Goal: Information Seeking & Learning: Learn about a topic

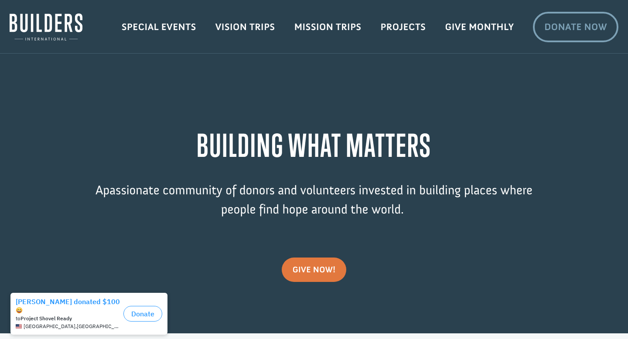
click at [572, 22] on link "Donate Now" at bounding box center [575, 27] width 85 height 31
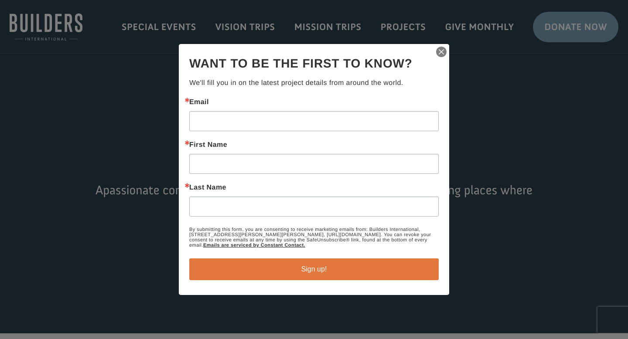
click at [436, 53] on img "button" at bounding box center [441, 52] width 12 height 12
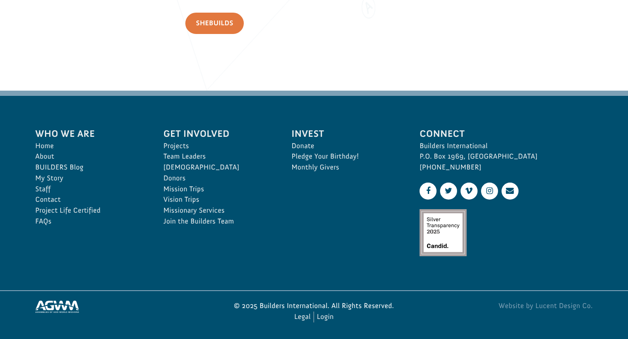
scroll to position [1295, 0]
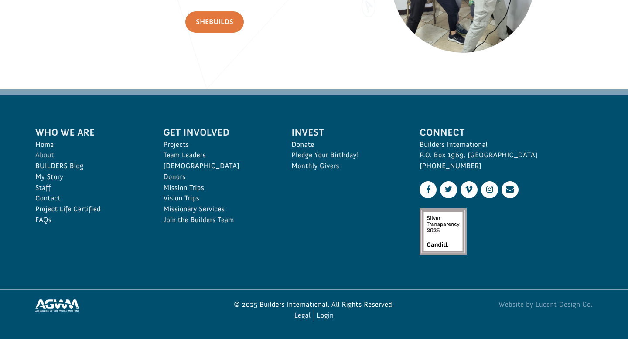
click at [46, 156] on link "About" at bounding box center [89, 155] width 109 height 11
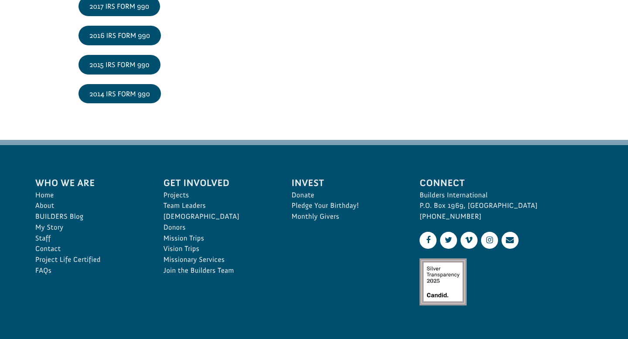
scroll to position [1439, 0]
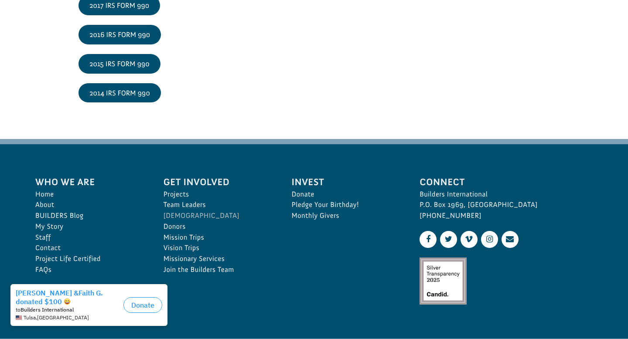
click at [176, 220] on link "[DEMOGRAPHIC_DATA]" at bounding box center [217, 216] width 109 height 11
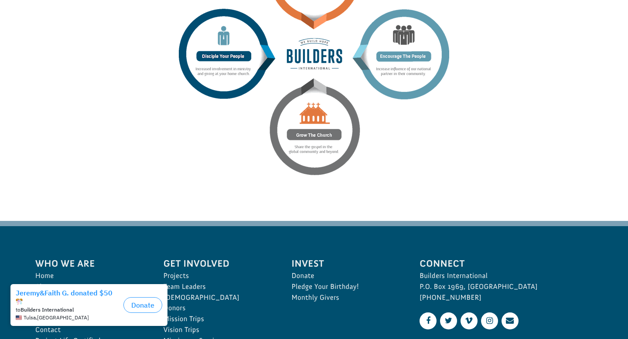
scroll to position [1487, 0]
